Goal: Information Seeking & Learning: Learn about a topic

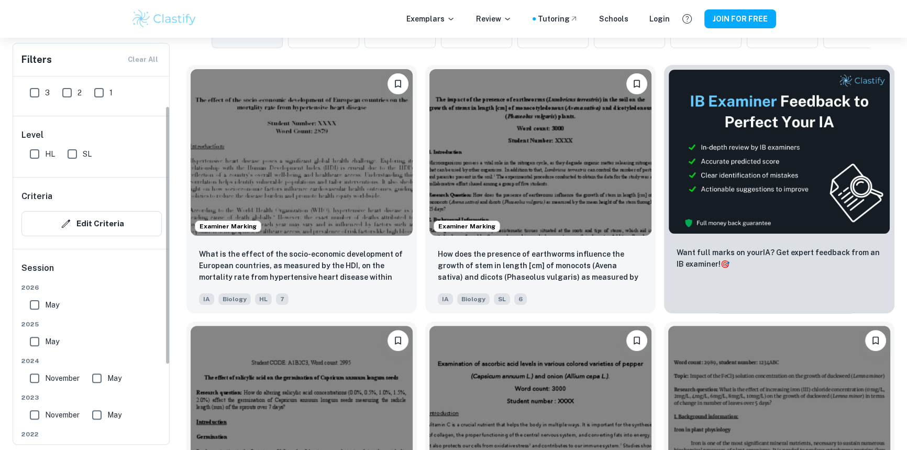
scroll to position [47, 0]
click at [31, 152] on input "HL" at bounding box center [34, 153] width 21 height 21
checkbox input "true"
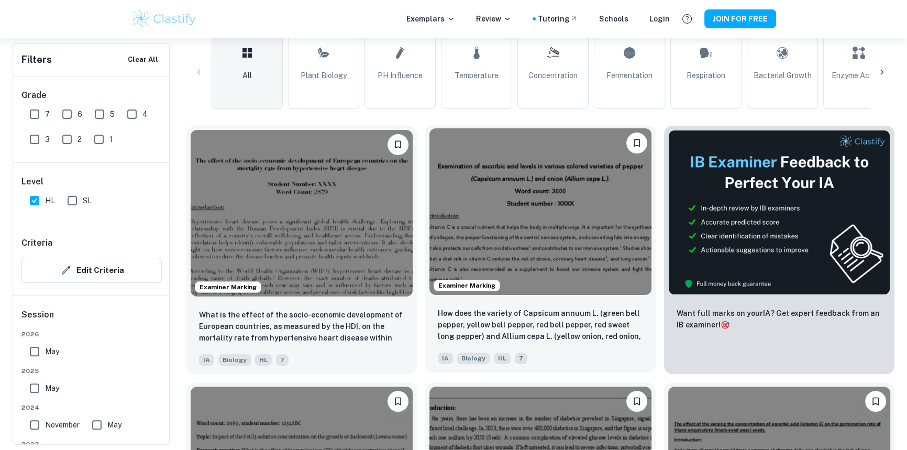
scroll to position [285, 0]
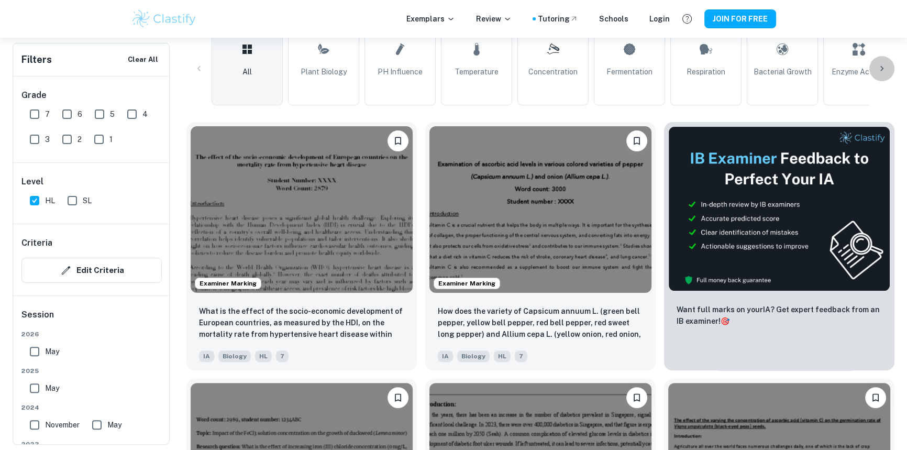
click at [882, 64] on icon at bounding box center [882, 68] width 10 height 10
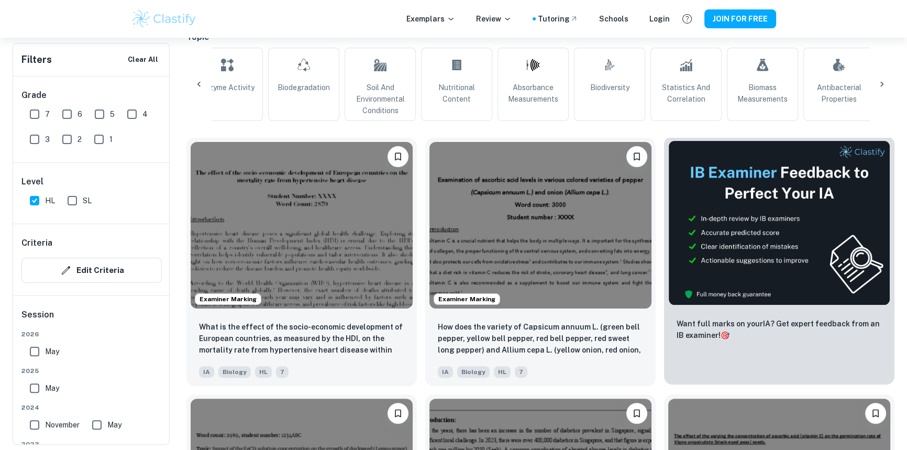
scroll to position [253, 0]
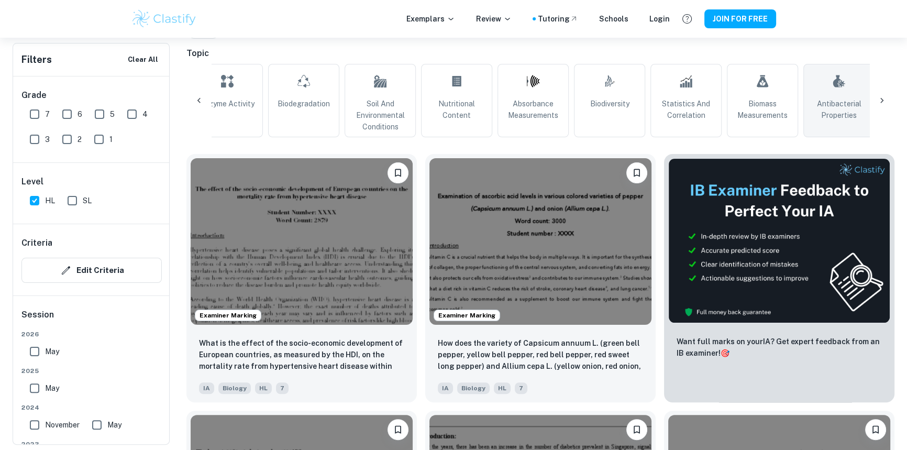
click at [842, 105] on span "Antibacterial Properties" at bounding box center [839, 109] width 62 height 23
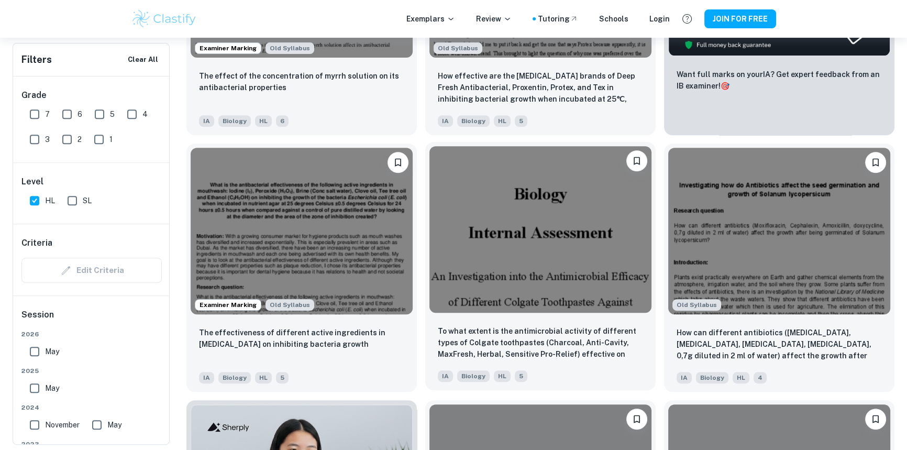
scroll to position [539, 0]
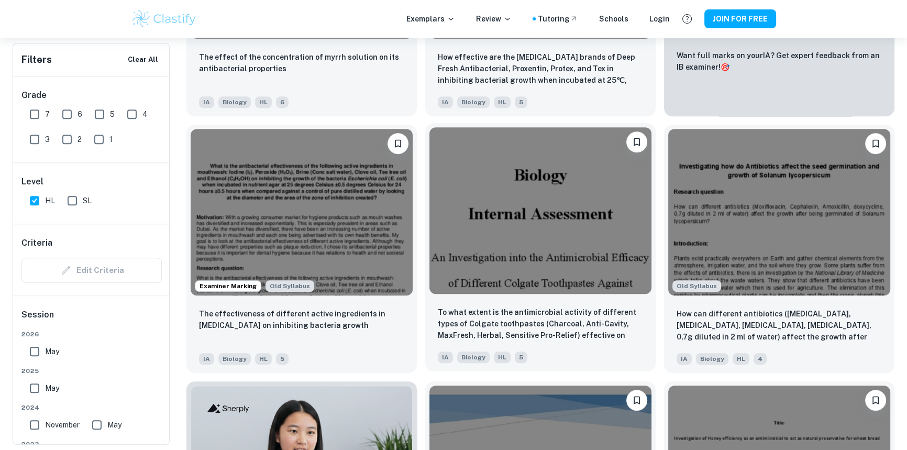
click at [507, 237] on img at bounding box center [540, 210] width 222 height 167
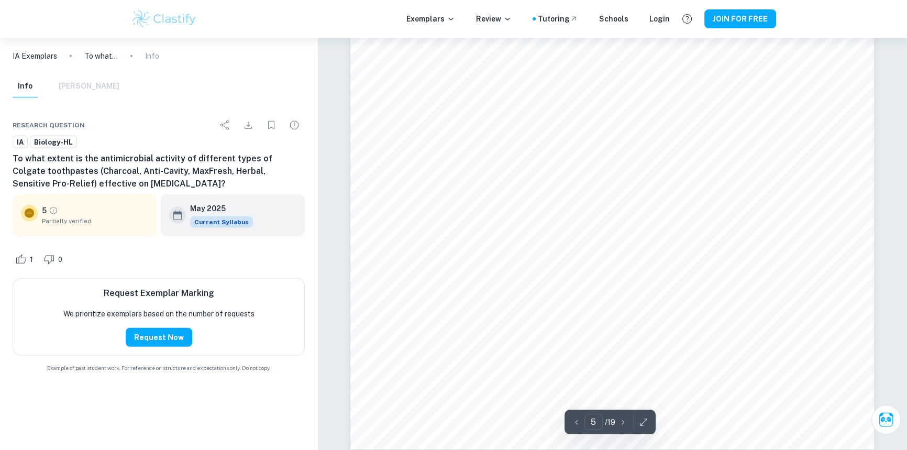
scroll to position [3491, 0]
type input "6"
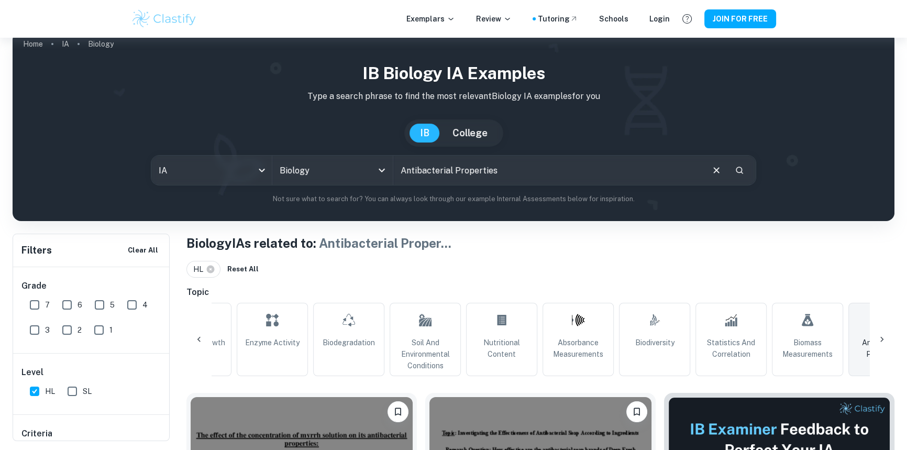
scroll to position [16, 0]
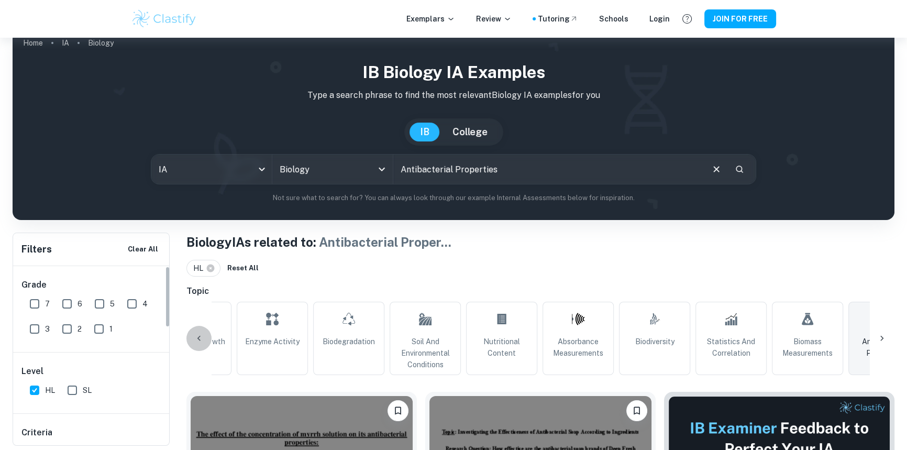
click at [191, 334] on div at bounding box center [198, 338] width 25 height 25
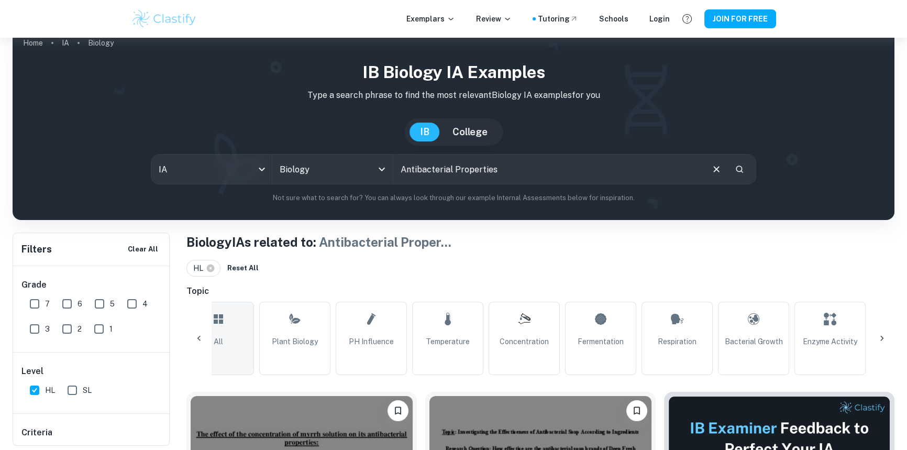
scroll to position [0, 0]
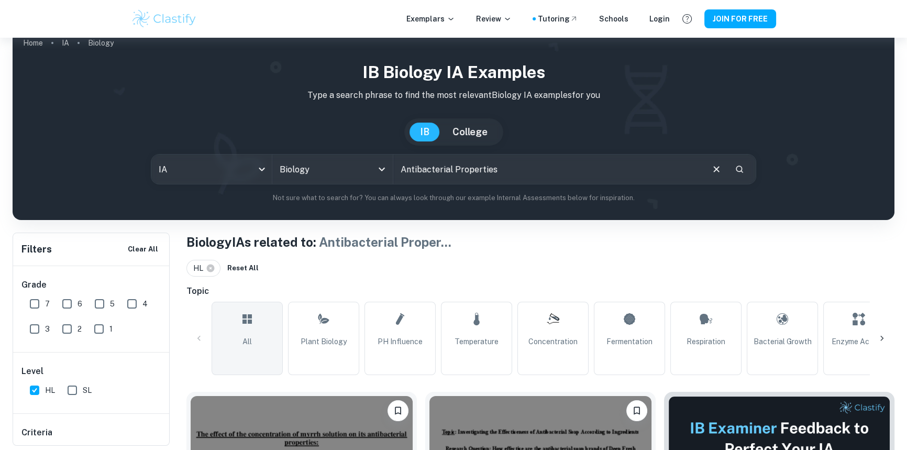
click at [237, 334] on link "All" at bounding box center [247, 338] width 71 height 73
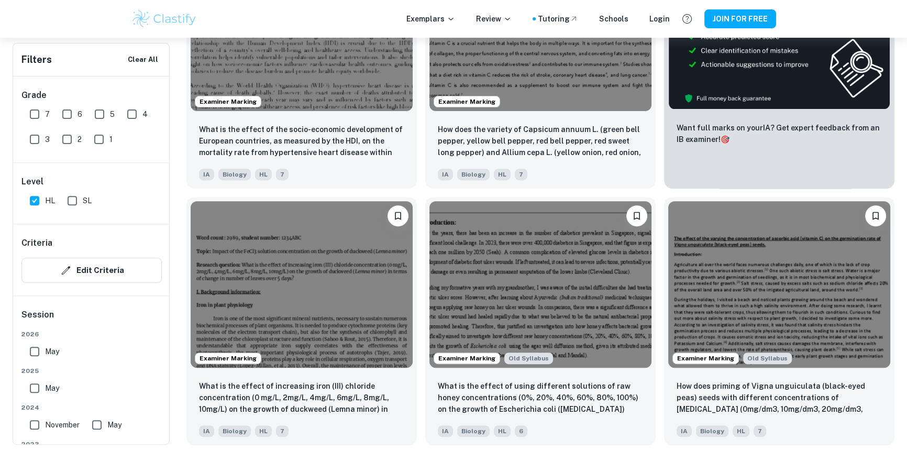
scroll to position [476, 0]
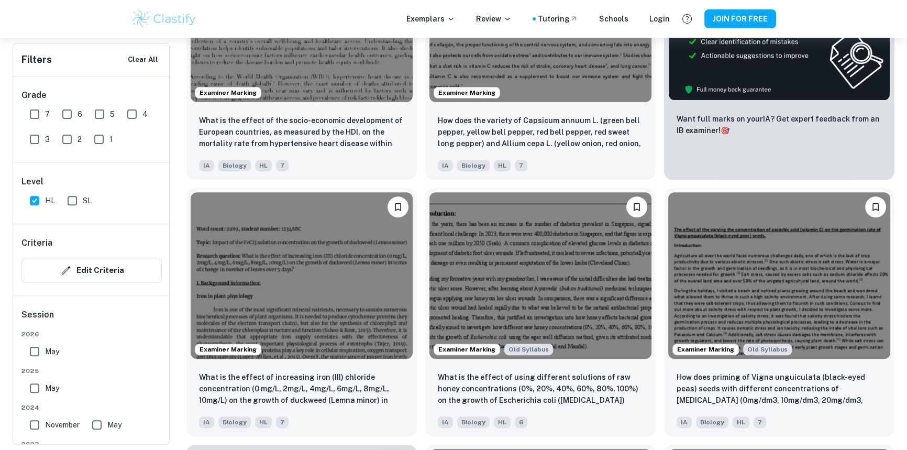
click at [37, 348] on input "May" at bounding box center [34, 351] width 21 height 21
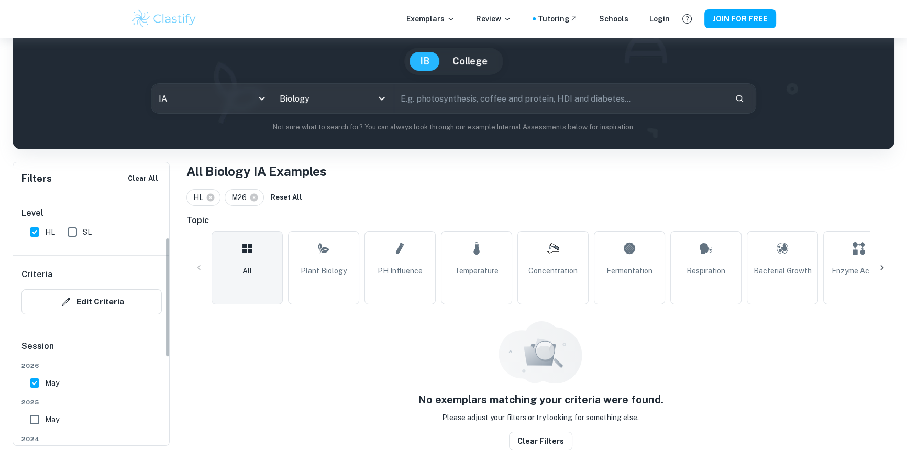
scroll to position [174, 0]
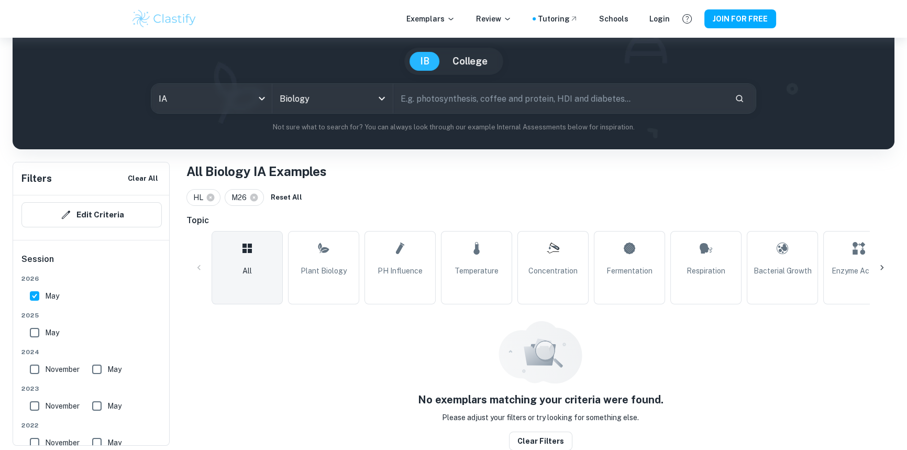
click at [48, 292] on span "May" at bounding box center [52, 296] width 14 height 12
click at [45, 292] on input "May" at bounding box center [34, 295] width 21 height 21
checkbox input "false"
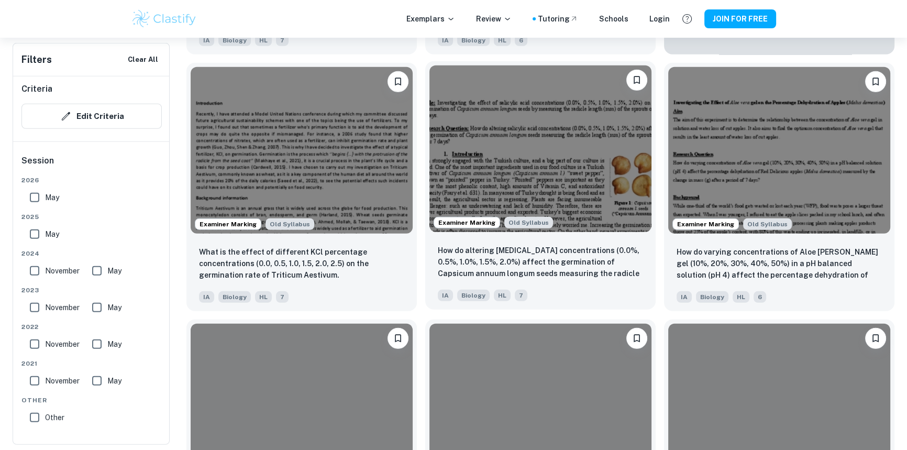
scroll to position [3689, 0]
